Goal: Obtain resource: Obtain resource

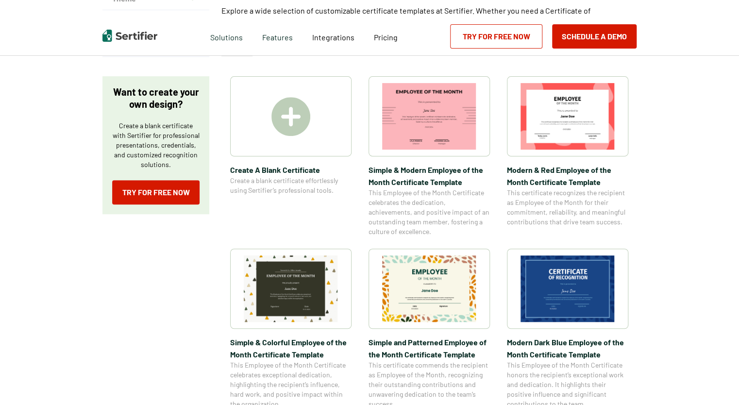
scroll to position [146, 0]
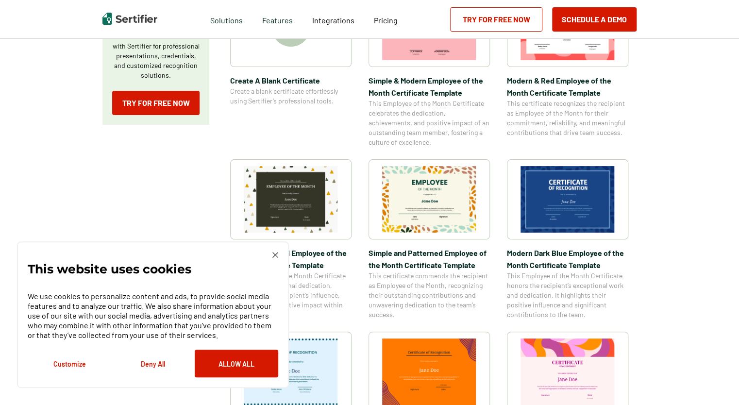
scroll to position [243, 0]
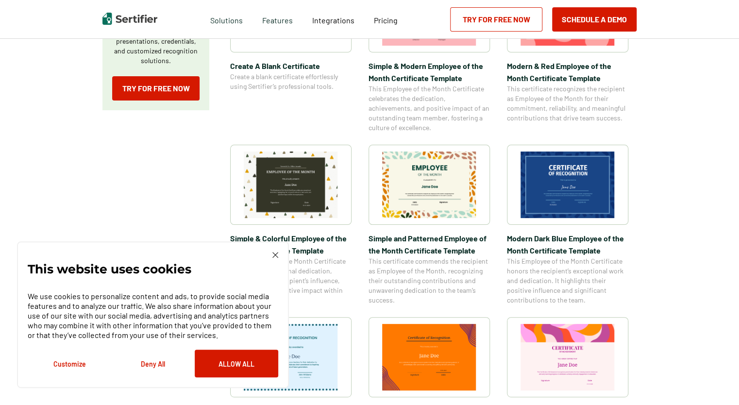
click at [274, 257] on img at bounding box center [275, 255] width 6 height 6
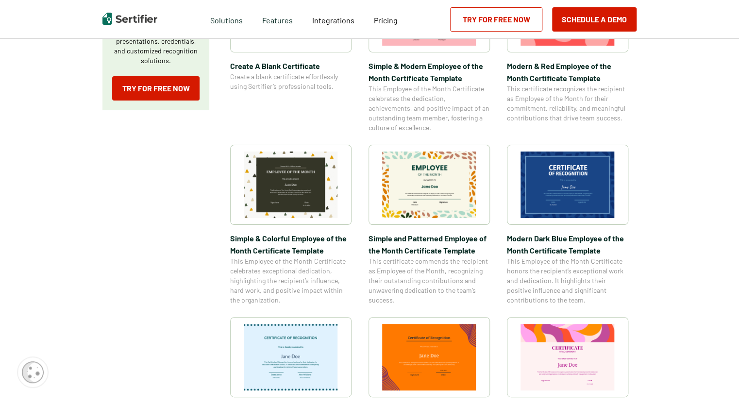
click at [442, 183] on img at bounding box center [429, 184] width 94 height 67
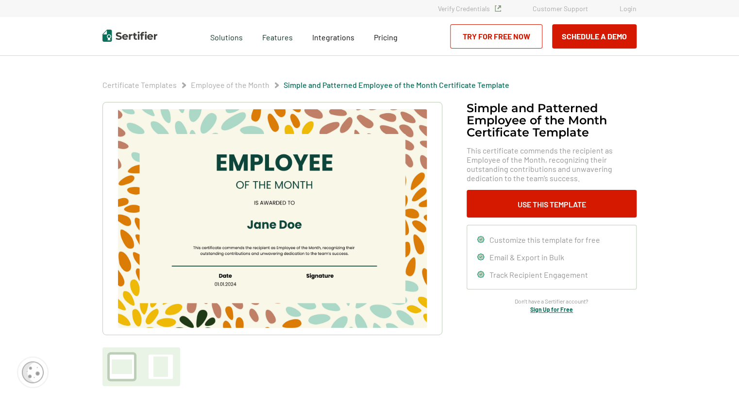
click at [164, 368] on div at bounding box center [160, 366] width 15 height 20
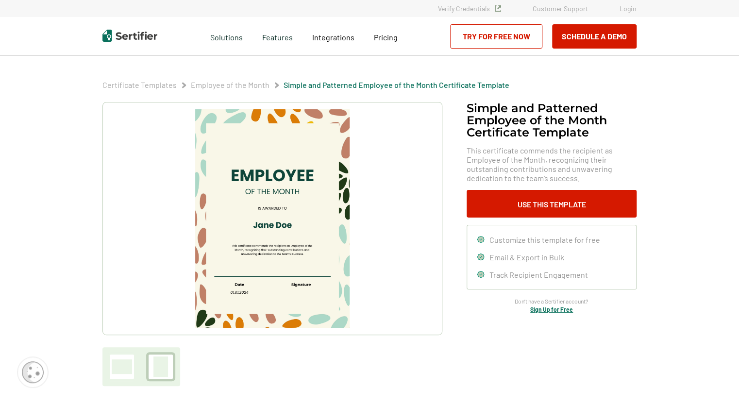
click at [118, 372] on div at bounding box center [122, 366] width 20 height 15
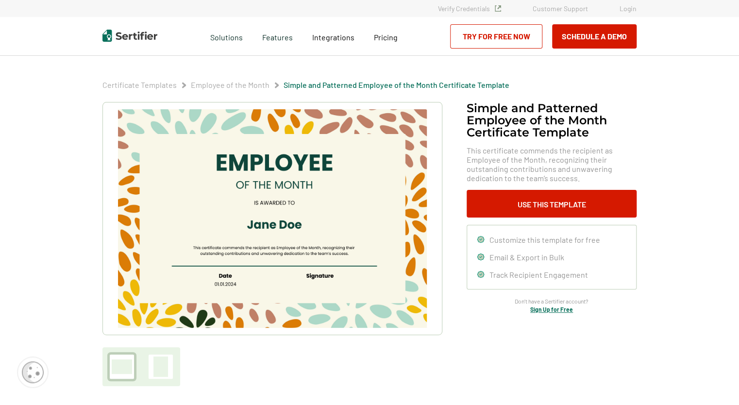
click at [258, 200] on img at bounding box center [272, 218] width 309 height 218
click at [252, 255] on img at bounding box center [272, 218] width 309 height 218
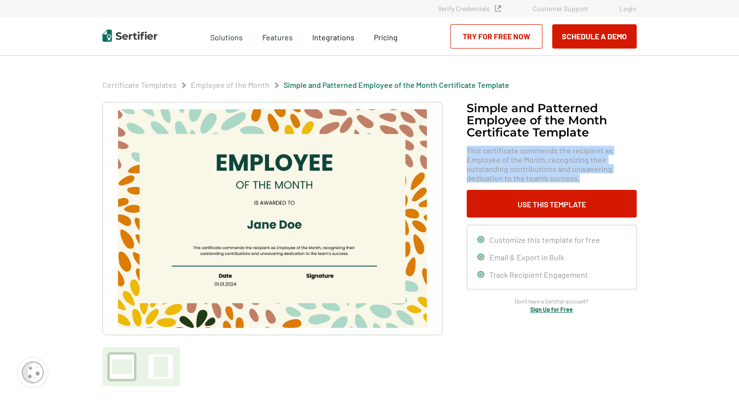
drag, startPoint x: 468, startPoint y: 150, endPoint x: 621, endPoint y: 176, distance: 155.0
click at [621, 176] on span "This certificate commends the recipient as Employee of the Month, recognizing t…" at bounding box center [552, 164] width 170 height 37
drag, startPoint x: 621, startPoint y: 176, endPoint x: 539, endPoint y: 161, distance: 83.8
copy span "This certificate commends the recipient as Employee of the Month, recognizing t…"
